Goal: Information Seeking & Learning: Find specific fact

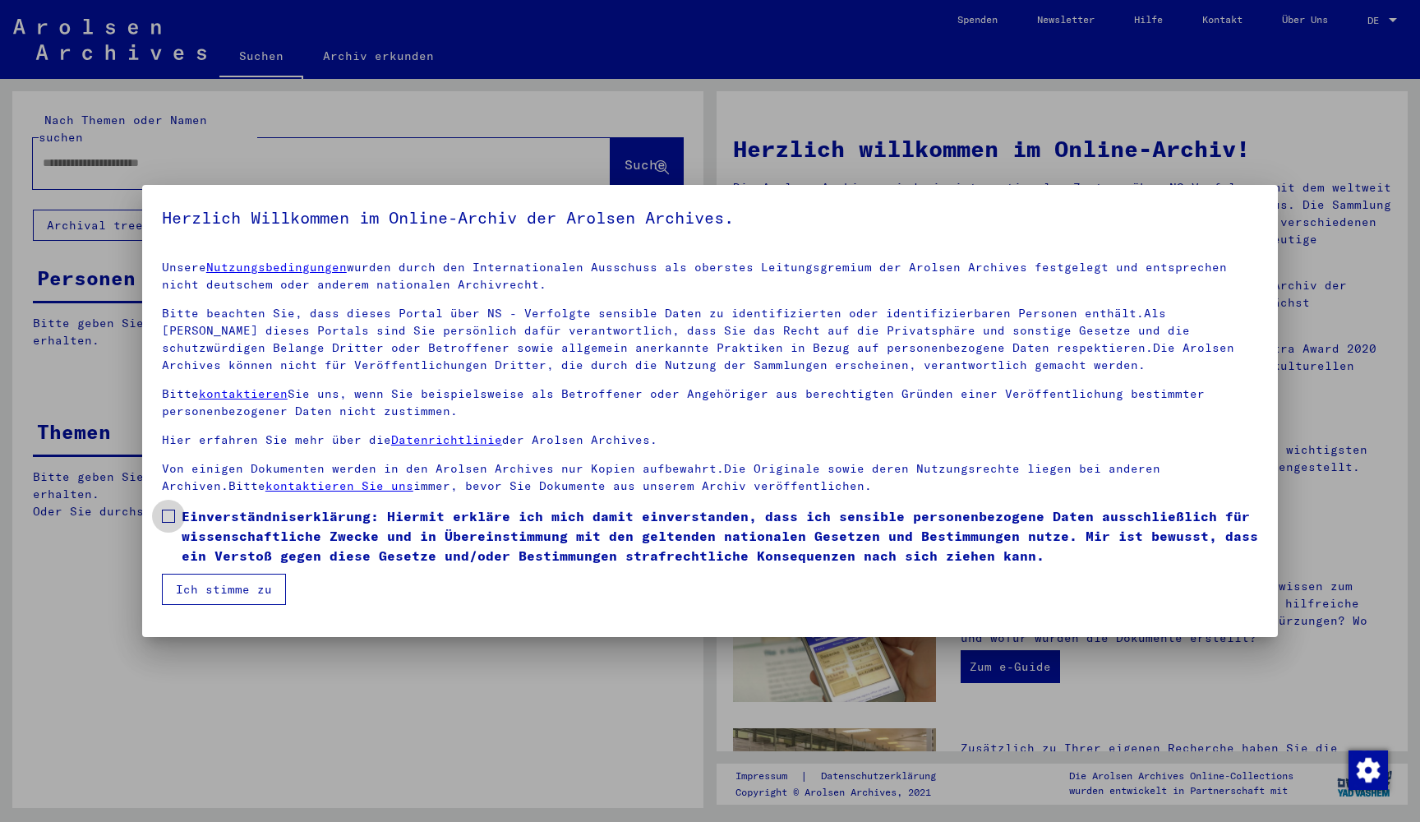
click at [169, 512] on span at bounding box center [168, 516] width 13 height 13
click at [223, 597] on button "Ich stimme zu" at bounding box center [224, 589] width 124 height 31
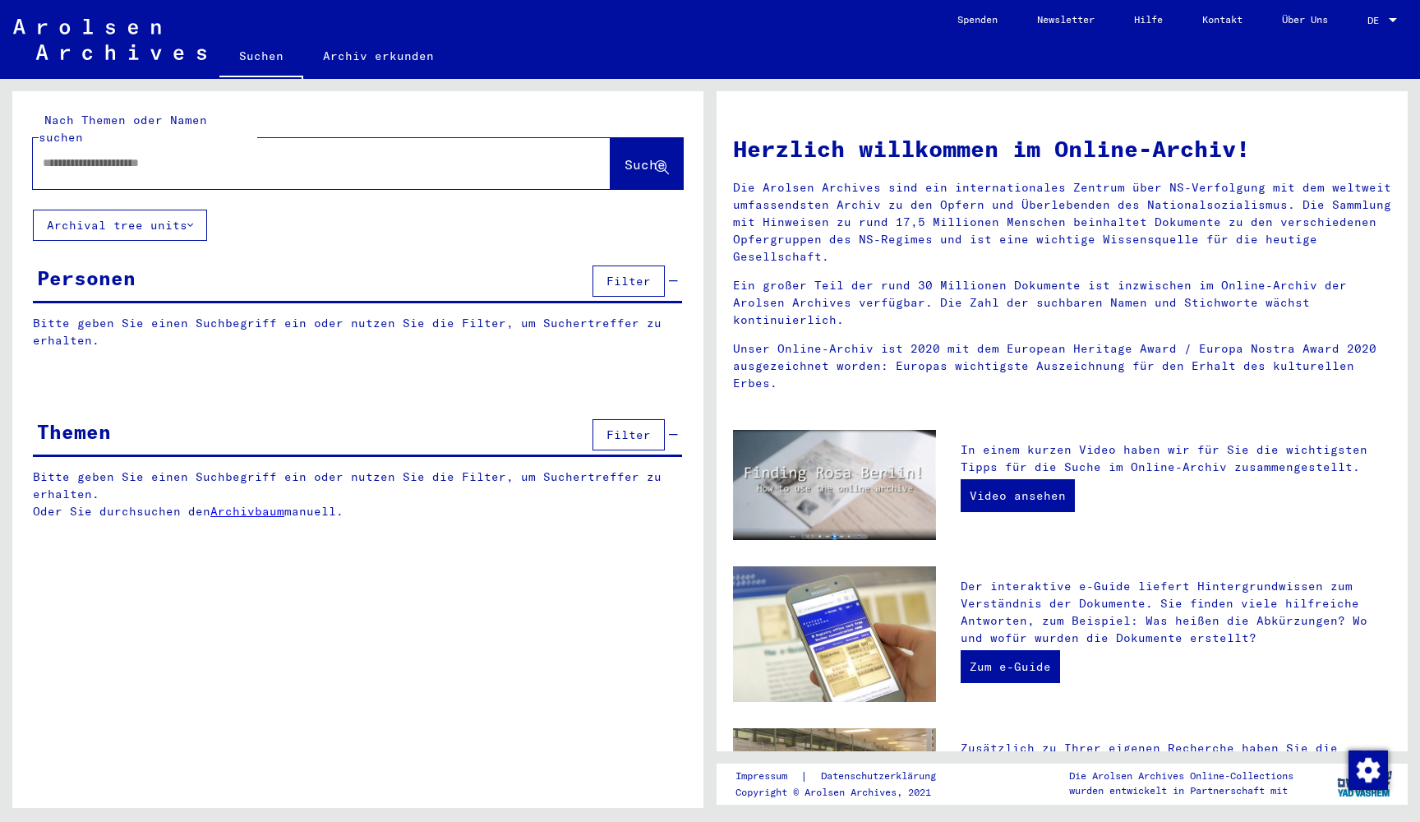
click at [199, 162] on div at bounding box center [297, 163] width 528 height 37
click at [173, 155] on input "text" at bounding box center [302, 163] width 519 height 17
type input "********"
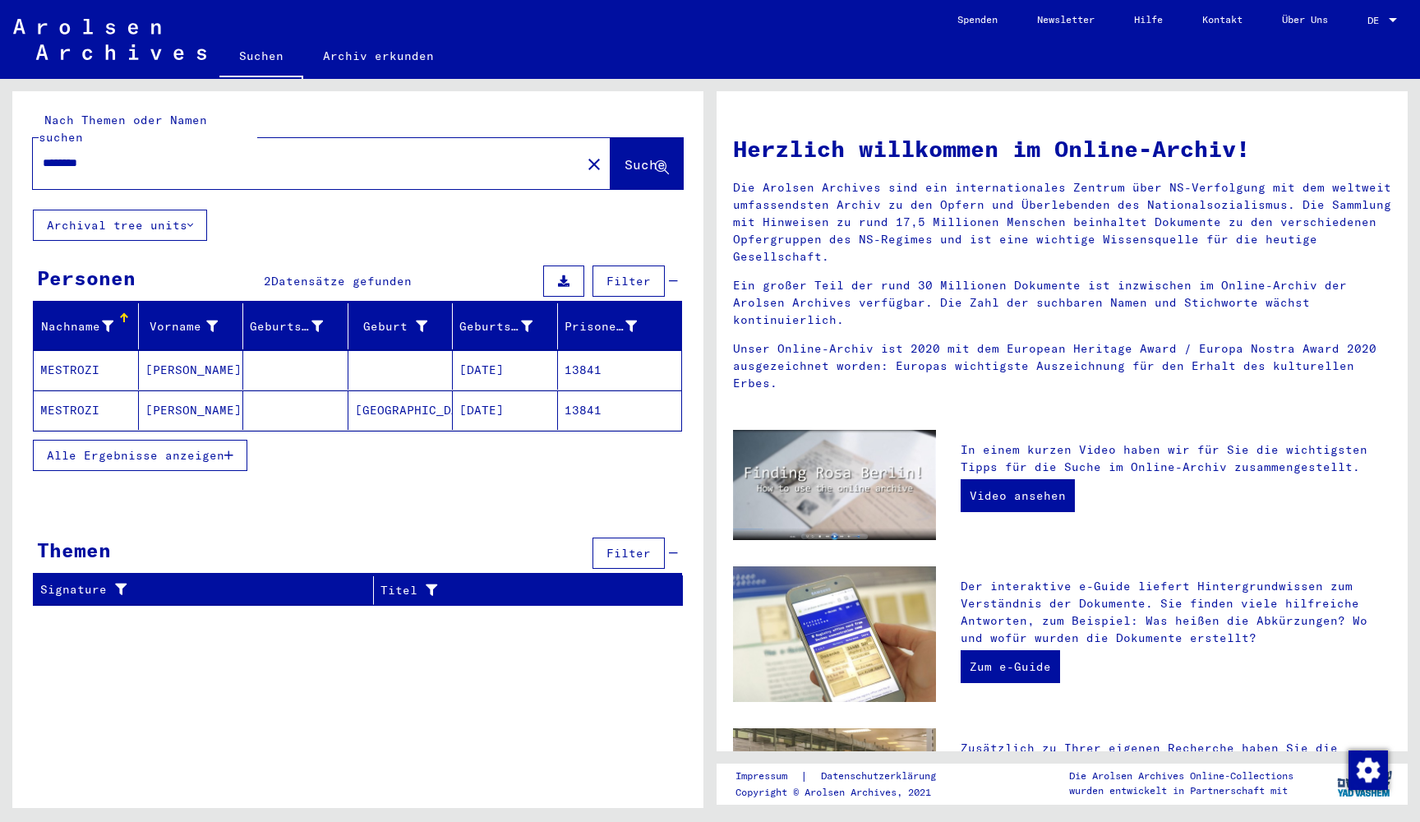
click at [118, 351] on mat-cell "MESTROZI" at bounding box center [86, 369] width 105 height 39
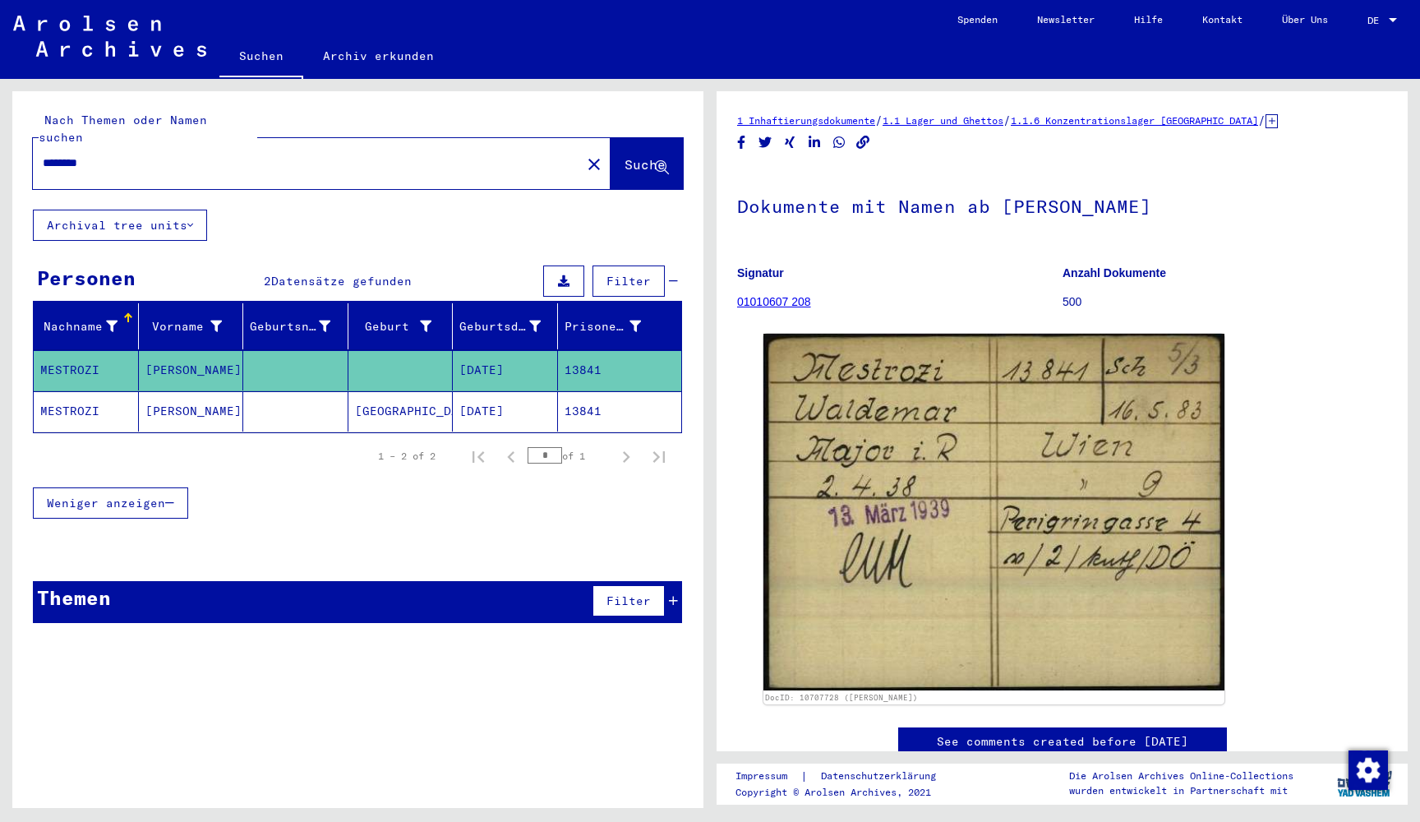
click at [310, 391] on mat-cell at bounding box center [295, 411] width 105 height 40
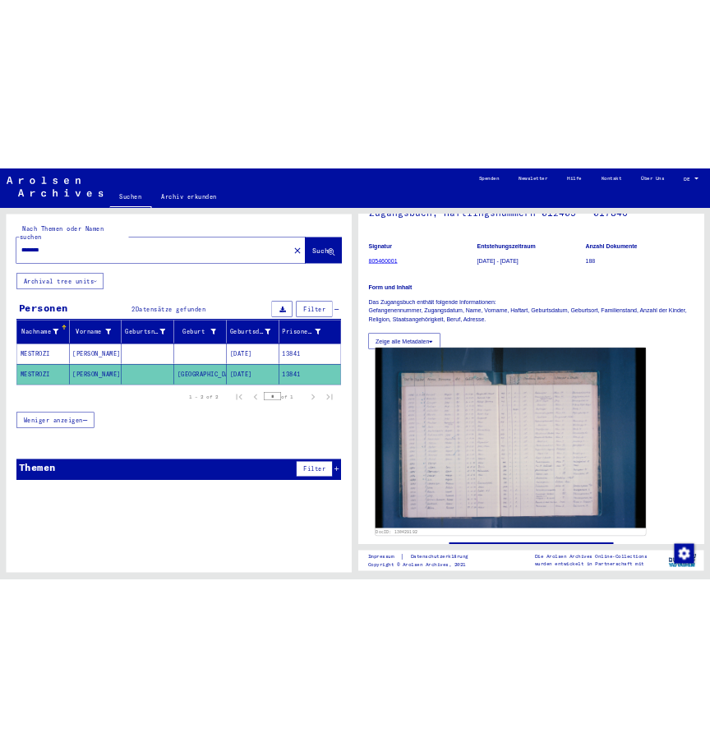
scroll to position [119, 0]
